Goal: Information Seeking & Learning: Learn about a topic

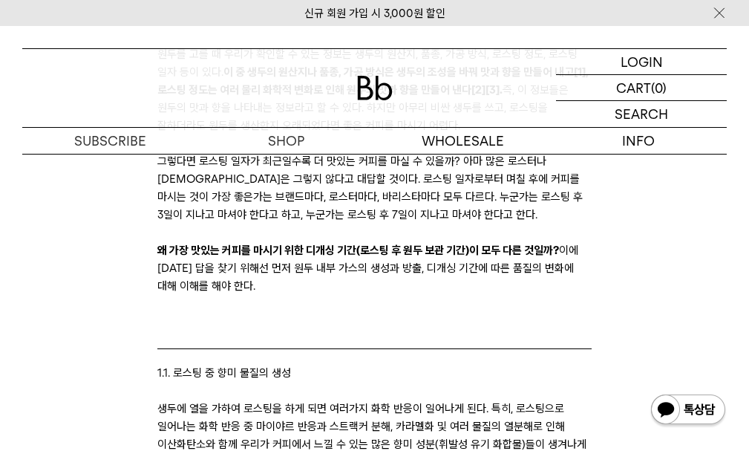
scroll to position [502, 0]
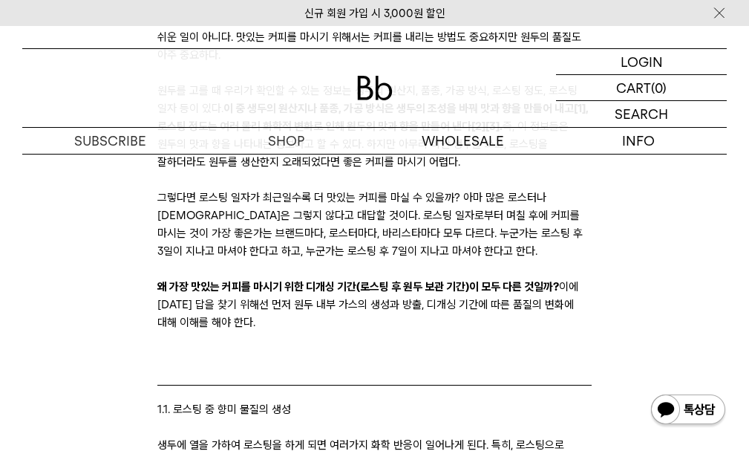
drag, startPoint x: 358, startPoint y: 321, endPoint x: 307, endPoint y: 379, distance: 77.3
click at [307, 385] on blockquote "1.1. 로스팅 중 향미 물질의 생성" at bounding box center [374, 410] width 435 height 51
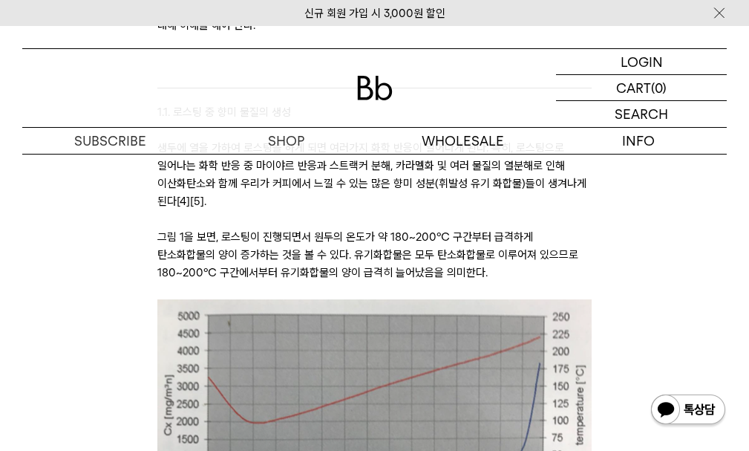
scroll to position [725, 0]
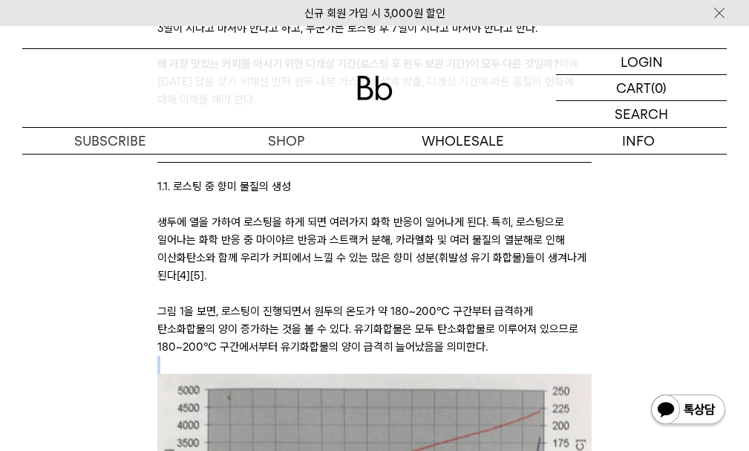
drag, startPoint x: 472, startPoint y: 330, endPoint x: 194, endPoint y: 218, distance: 300.4
click at [217, 302] on p "그림 1을 보면, 로스팅이 진행되면서 원두의 온도가 약 180~200℃ 구간부터 급격하게 탄소화합물의 양이 증가하는 것을 볼 수 있다. 유기화…" at bounding box center [374, 328] width 435 height 53
click at [194, 213] on p "생두에 열을 가하여 로스팅을 하게 되면 여러가지 화학 반응이 일어나게 된다. 특히, 로스팅으로 일어나는 화학 반응 중 마이야르 반응과 스트랙커…" at bounding box center [374, 248] width 435 height 71
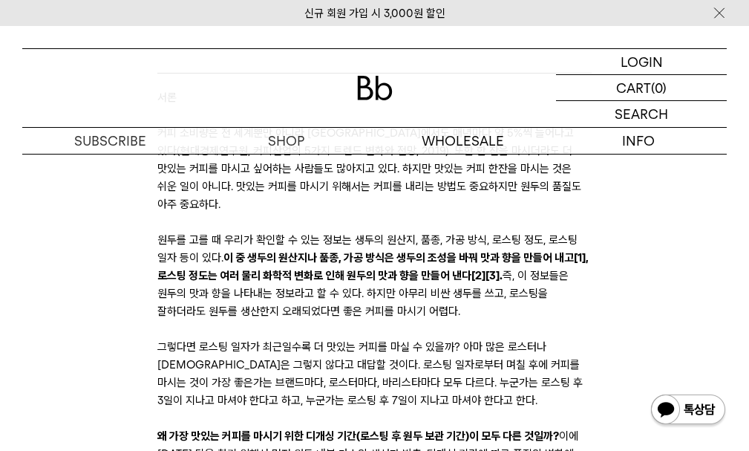
scroll to position [353, 0]
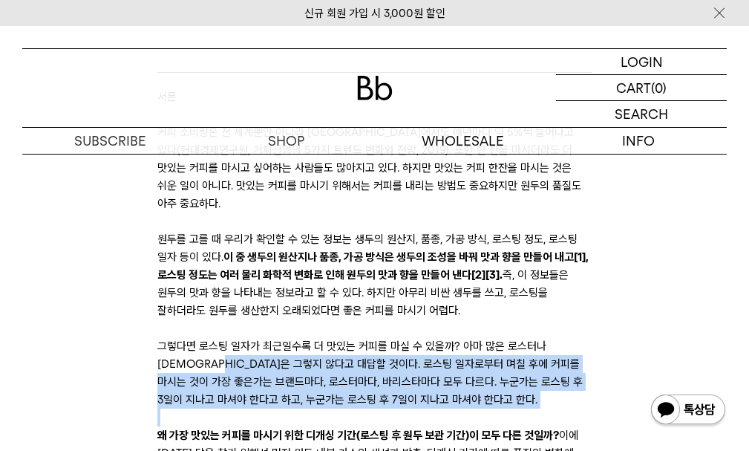
drag, startPoint x: 518, startPoint y: 399, endPoint x: 234, endPoint y: 340, distance: 290.4
click at [234, 340] on p "그렇다면 로스팅 일자가 최근일수록 더 맛있는 커피를 마실 수 있을까? 아마 많은 로스터나 바리스타들은 그렇지 않다고 대답할 것이다. 로스팅 일…" at bounding box center [374, 372] width 435 height 71
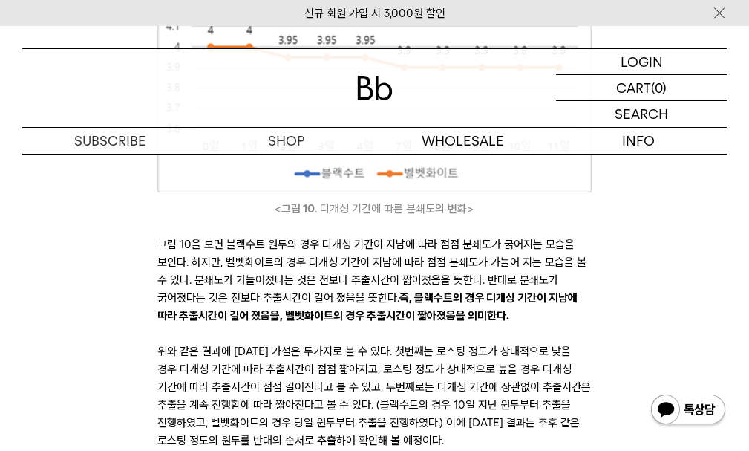
scroll to position [9486, 0]
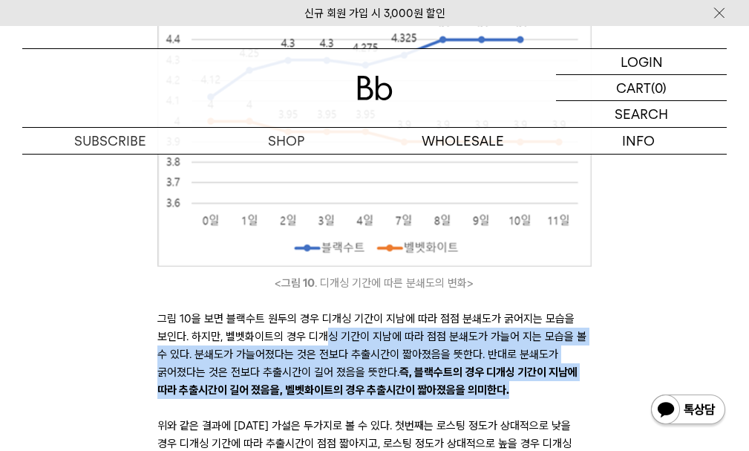
drag, startPoint x: 543, startPoint y: 305, endPoint x: 324, endPoint y: 252, distance: 226.0
click at [324, 310] on p "그림 10을 보면 블랙수트 원두의 경우 디개싱 기간이 지남에 따라 점점 분쇄도가 굵어지는 모습을 보인다. 하지만, 벨벳화이트의 경우 디개싱 기…" at bounding box center [374, 354] width 435 height 89
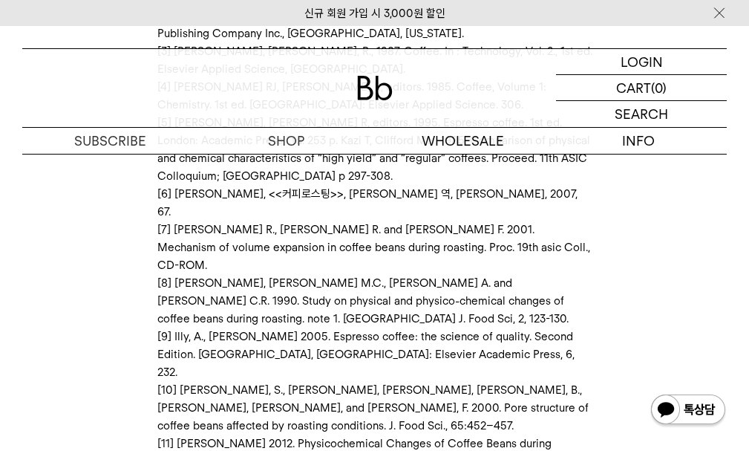
scroll to position [13941, 0]
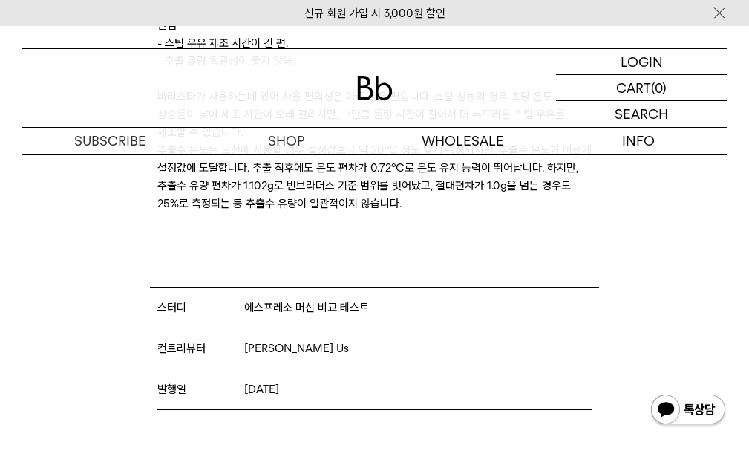
scroll to position [6163, 0]
